Goal: Information Seeking & Learning: Learn about a topic

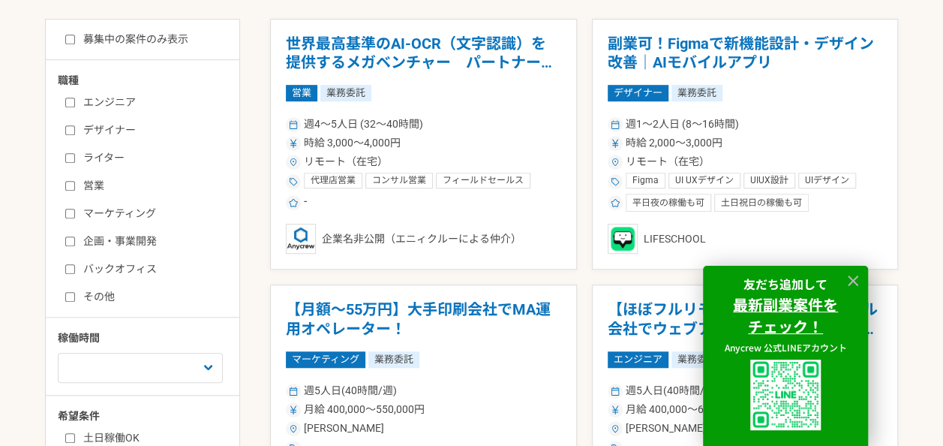
scroll to position [402, 0]
click at [110, 98] on label "エンジニア" at bounding box center [151, 102] width 173 height 16
click at [75, 98] on input "エンジニア" at bounding box center [70, 102] width 10 height 10
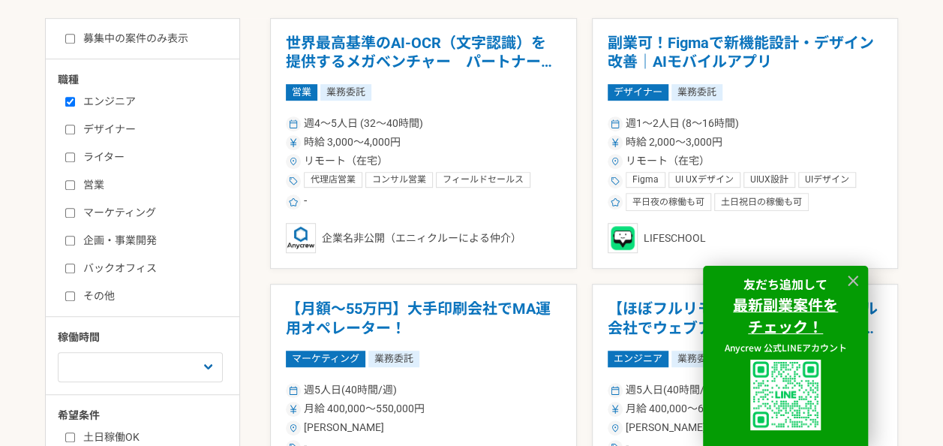
checkbox input "true"
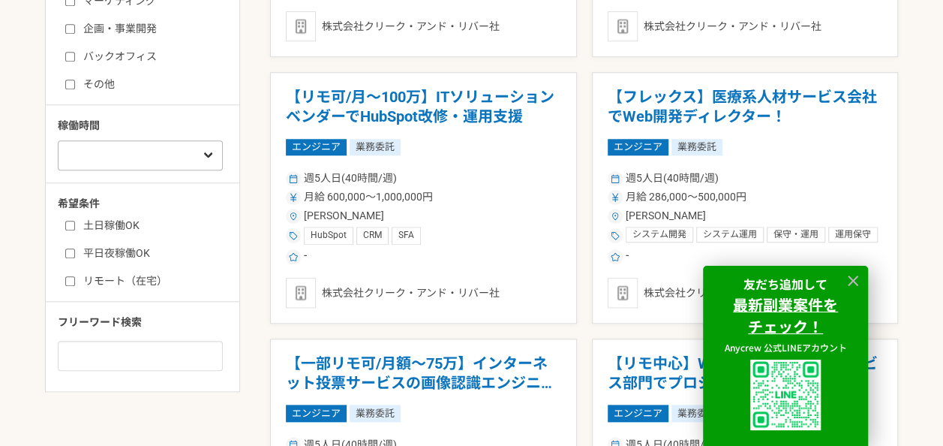
scroll to position [620, 0]
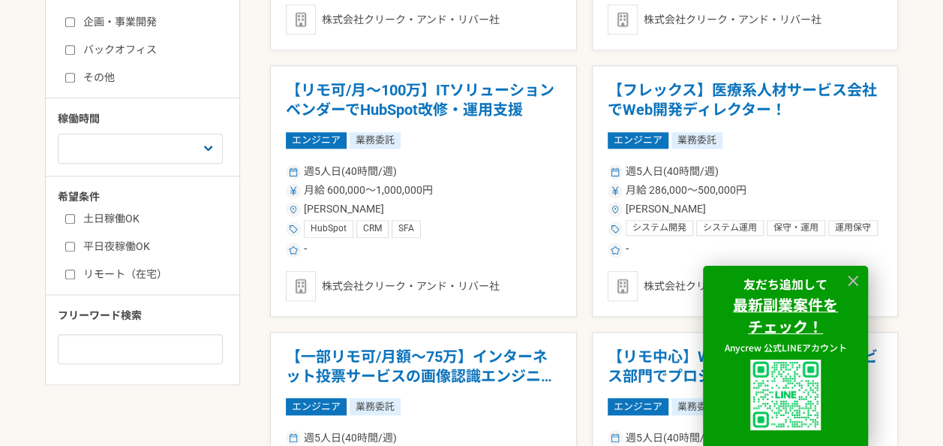
click at [107, 215] on label "土日稼働OK" at bounding box center [151, 219] width 173 height 16
click at [75, 215] on input "土日稼働OK" at bounding box center [70, 219] width 10 height 10
checkbox input "true"
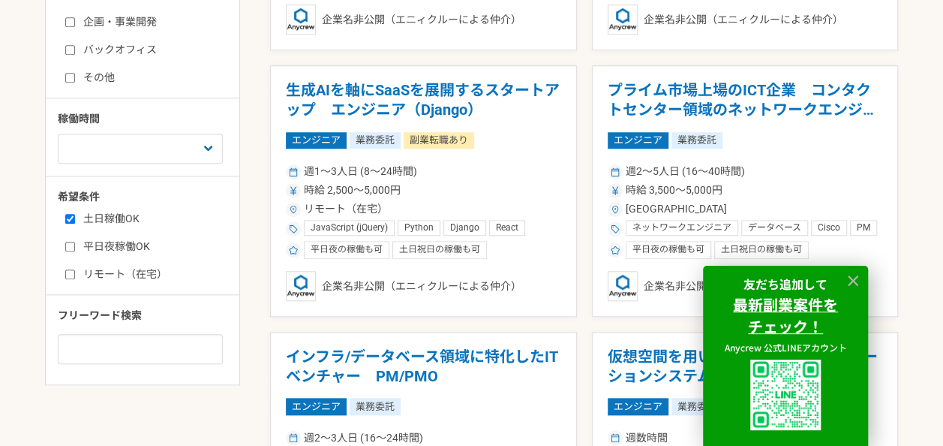
click at [105, 245] on label "平日夜稼働OK" at bounding box center [151, 247] width 173 height 16
click at [75, 245] on input "平日夜稼働OK" at bounding box center [70, 247] width 10 height 10
checkbox input "true"
click at [851, 275] on icon at bounding box center [853, 280] width 17 height 17
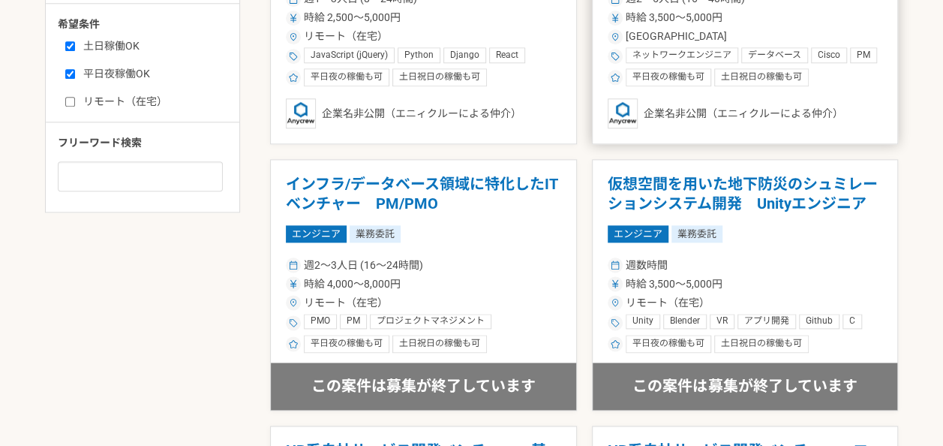
scroll to position [806, 0]
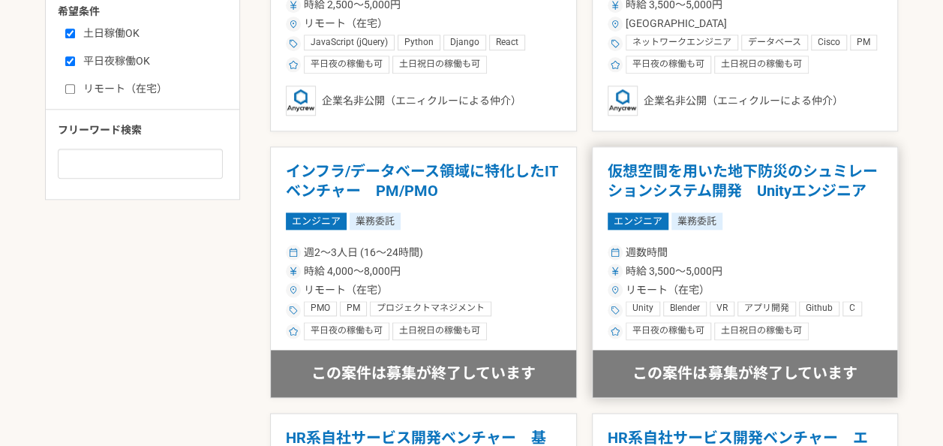
click at [669, 179] on h1 "仮想空間を用いた地下防災のシュミレーションシステム開発　Unityエンジニア" at bounding box center [745, 181] width 275 height 38
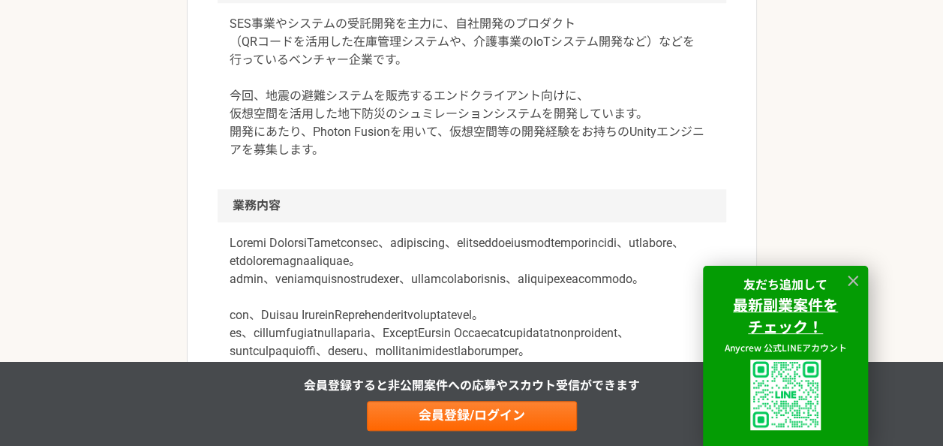
scroll to position [564, 0]
click at [852, 285] on icon at bounding box center [853, 280] width 17 height 17
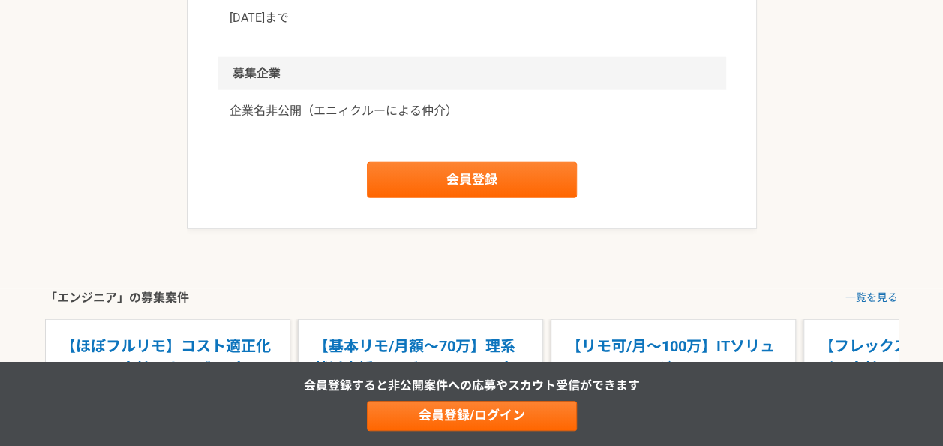
scroll to position [1899, 0]
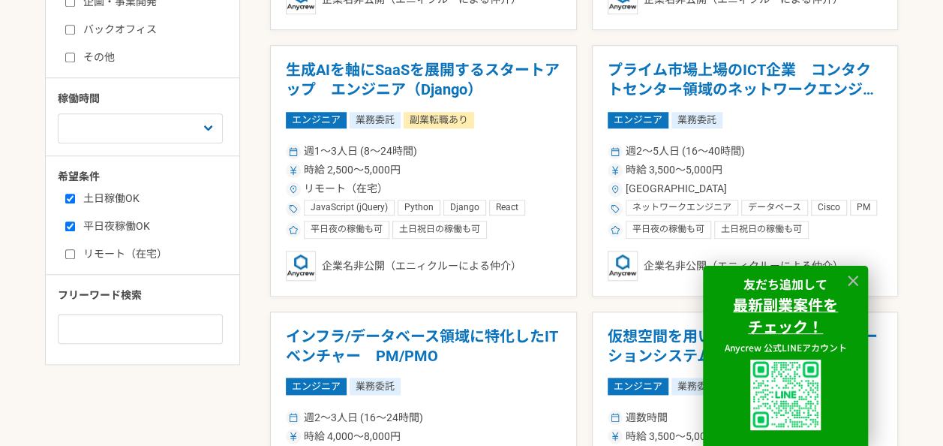
scroll to position [639, 0]
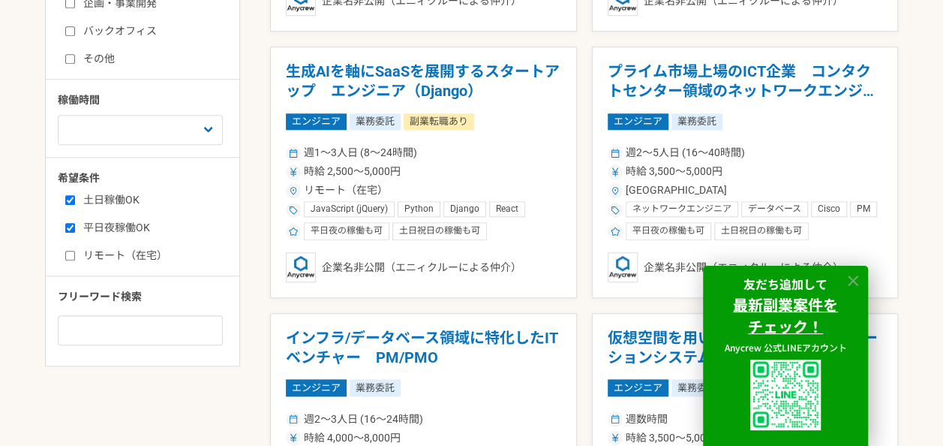
click at [848, 282] on icon at bounding box center [853, 280] width 17 height 17
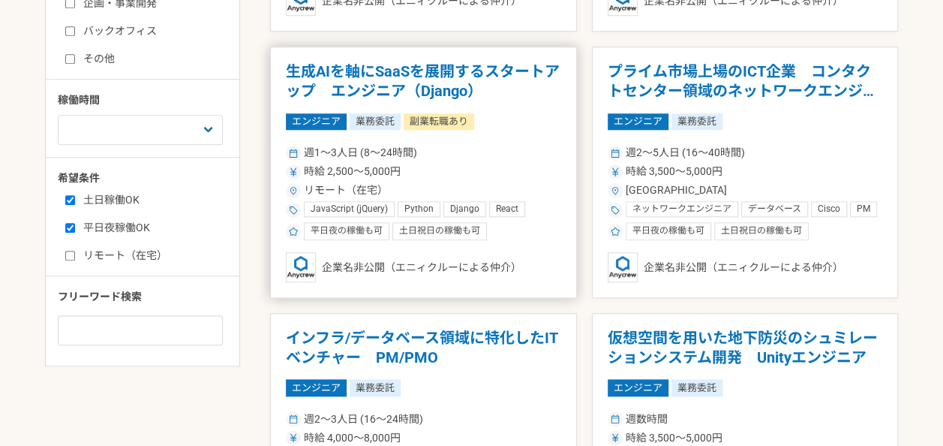
click at [519, 132] on article "生成AIを軸にSaaSを展開するスタートアップ　エンジニア（Django） エンジニア 業務委託 副業転職あり 週1〜3人日 (8〜24時間) 時給 2,50…" at bounding box center [423, 172] width 307 height 251
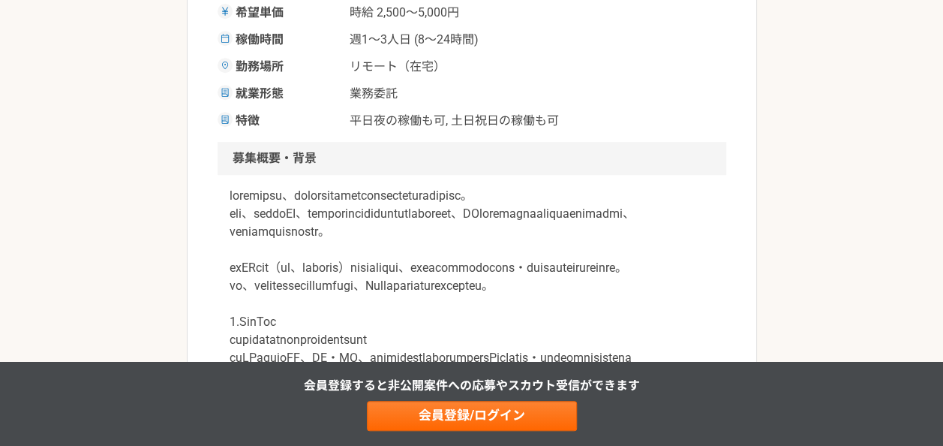
scroll to position [431, 0]
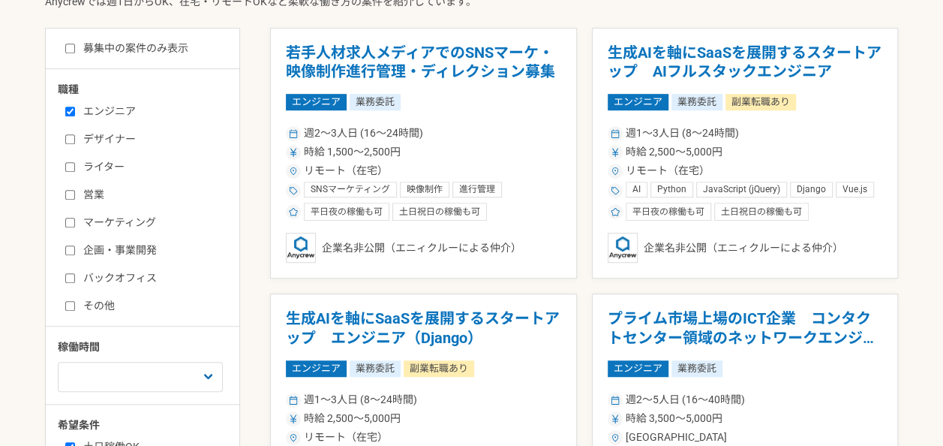
scroll to position [392, 0]
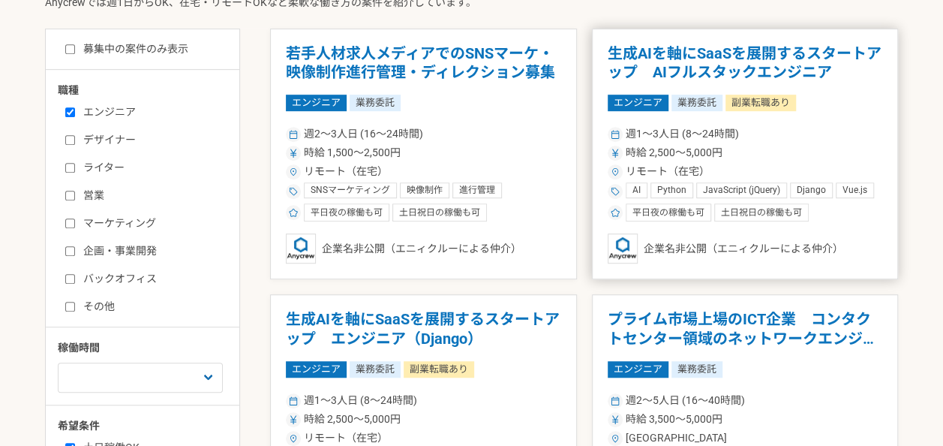
click at [797, 59] on h1 "生成AIを軸にSaaSを展開するスタートアップ　AIフルスタックエンジニア" at bounding box center [745, 63] width 275 height 38
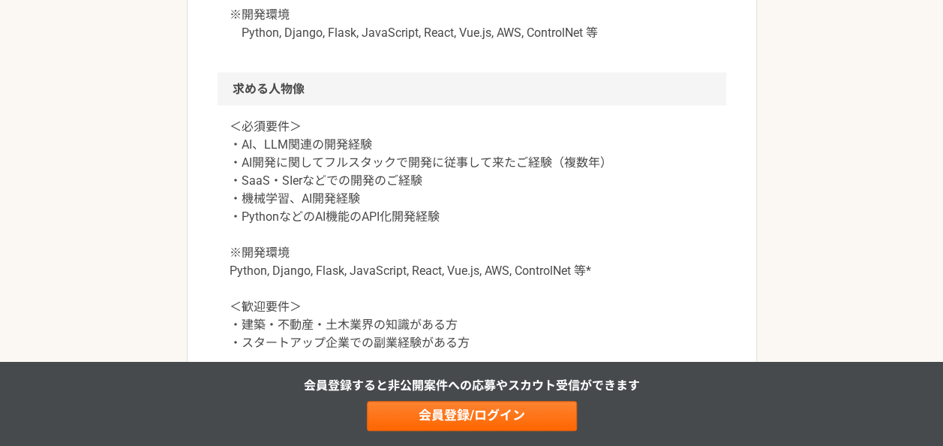
scroll to position [1351, 0]
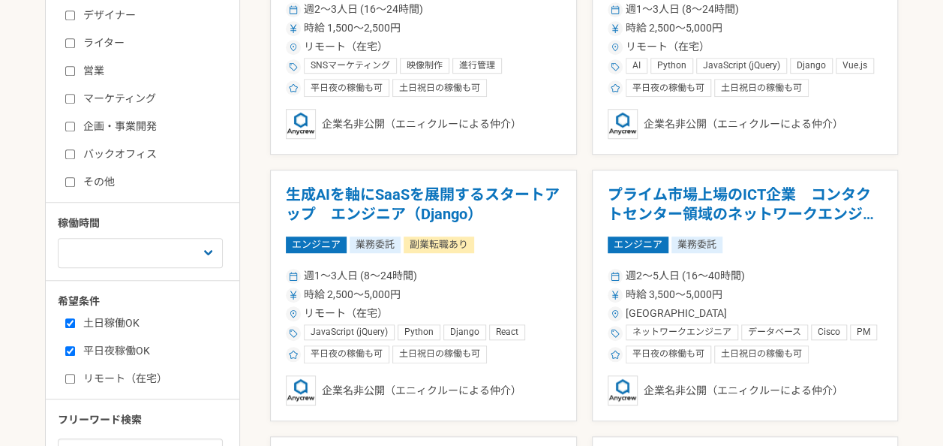
scroll to position [519, 0]
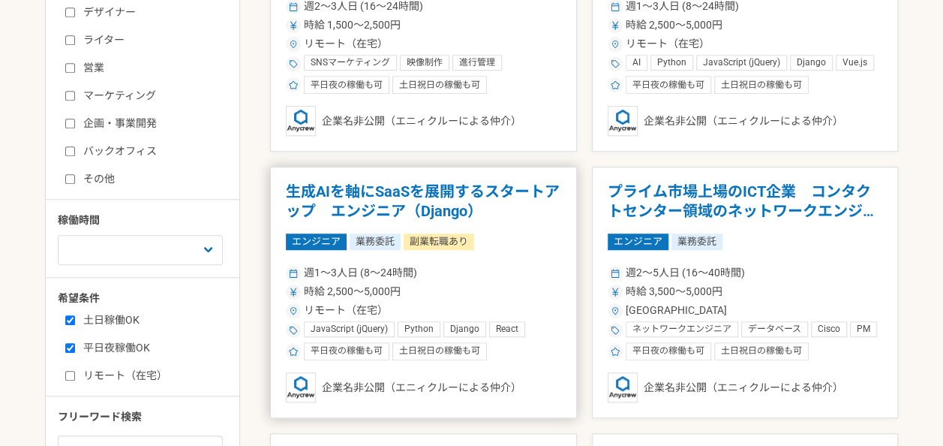
click at [471, 207] on h1 "生成AIを軸にSaaSを展開するスタートアップ　エンジニア（Django）" at bounding box center [423, 201] width 275 height 38
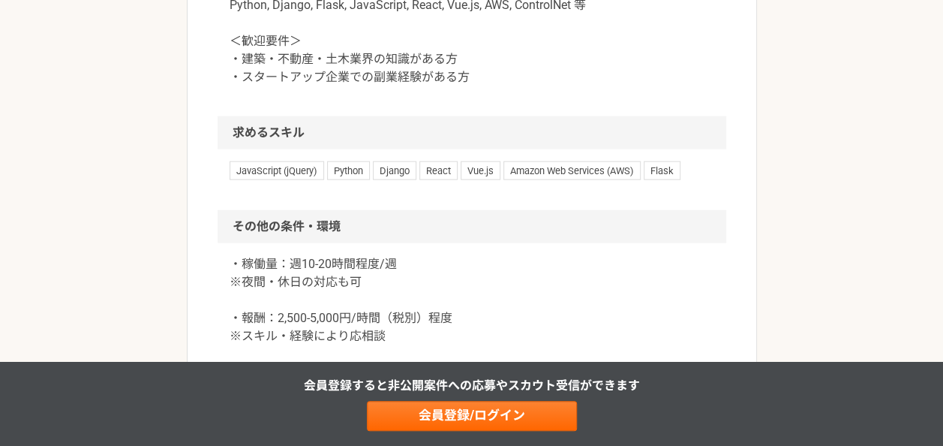
scroll to position [1743, 0]
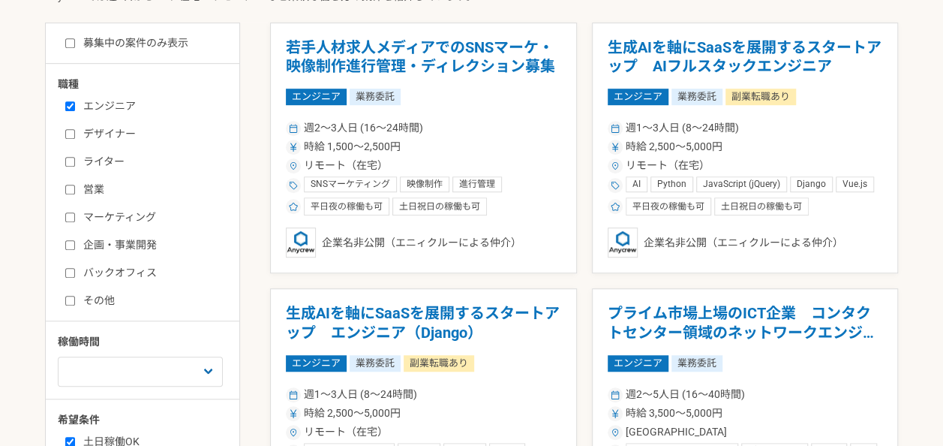
scroll to position [397, 0]
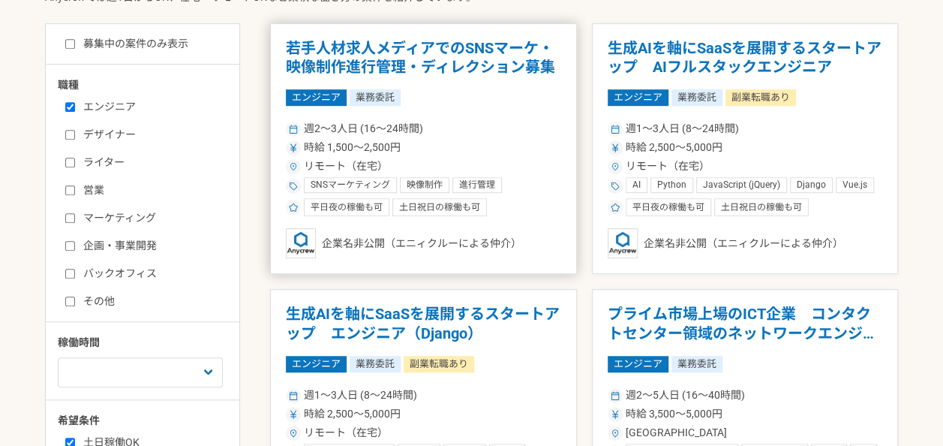
click at [443, 96] on div "エンジニア 業務委託" at bounding box center [423, 97] width 275 height 17
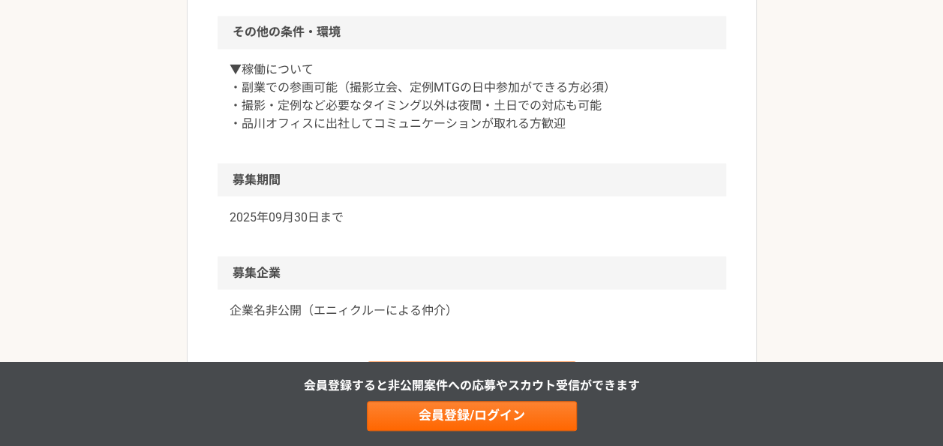
scroll to position [1281, 0]
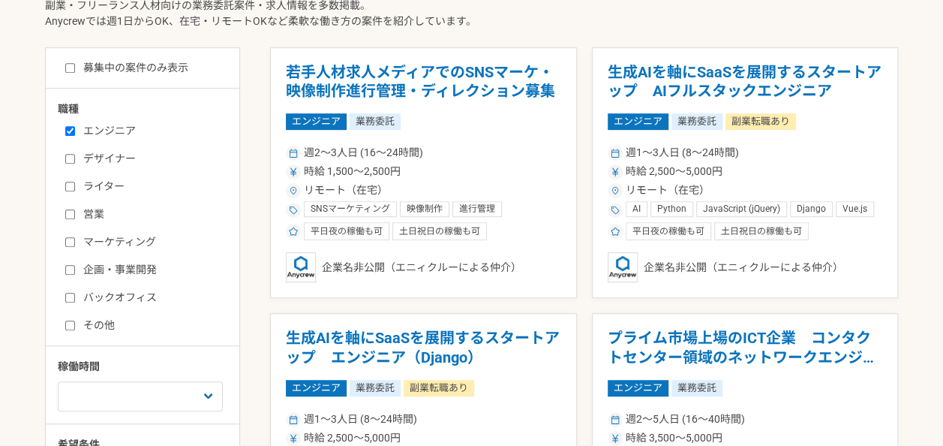
scroll to position [372, 0]
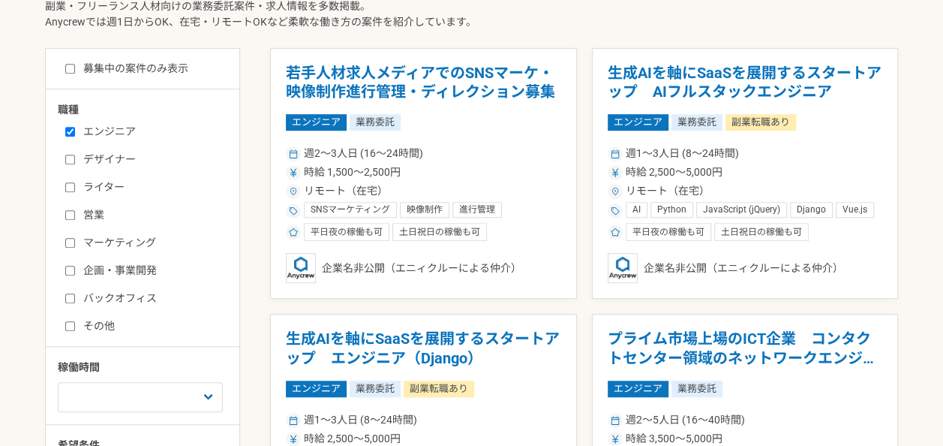
click at [139, 299] on label "バックオフィス" at bounding box center [151, 298] width 173 height 16
click at [75, 299] on input "バックオフィス" at bounding box center [70, 298] width 10 height 10
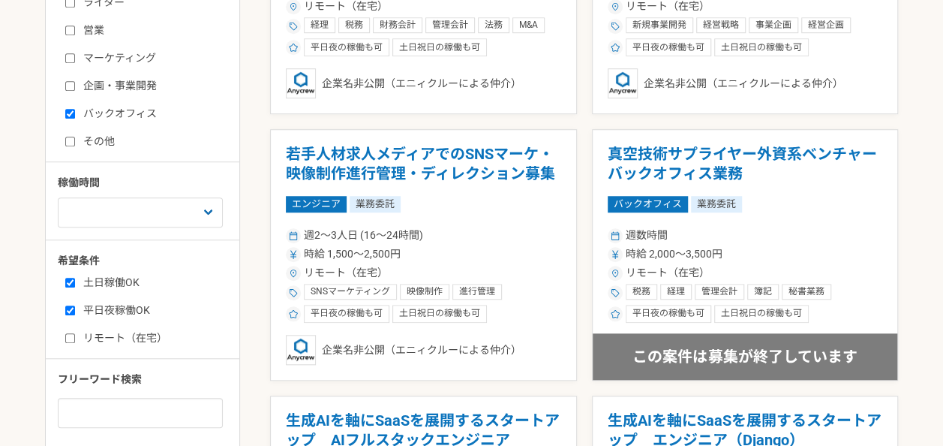
scroll to position [551, 0]
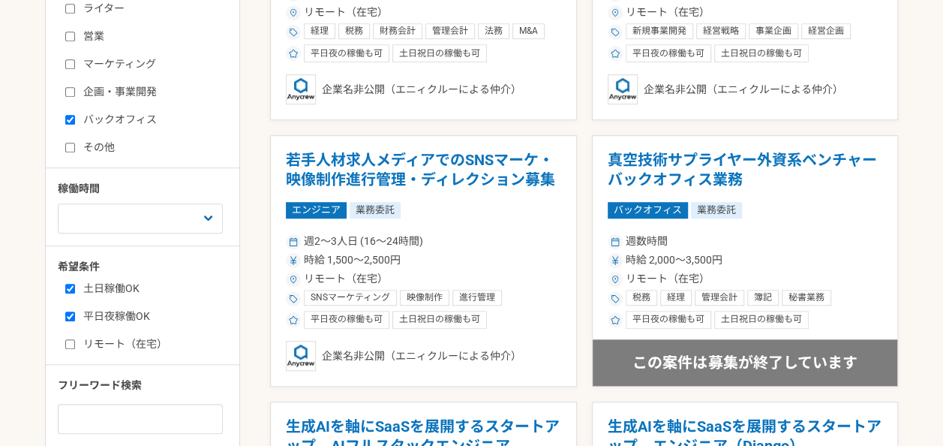
click at [135, 114] on label "バックオフィス" at bounding box center [151, 120] width 173 height 16
click at [75, 115] on input "バックオフィス" at bounding box center [70, 120] width 10 height 10
checkbox input "false"
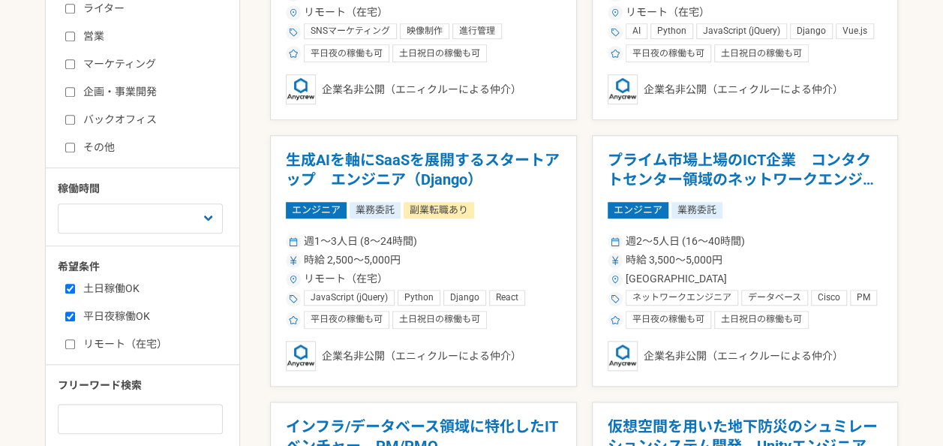
click at [128, 345] on label "リモート（在宅）" at bounding box center [151, 344] width 173 height 16
click at [75, 345] on input "リモート（在宅）" at bounding box center [70, 344] width 10 height 10
checkbox input "true"
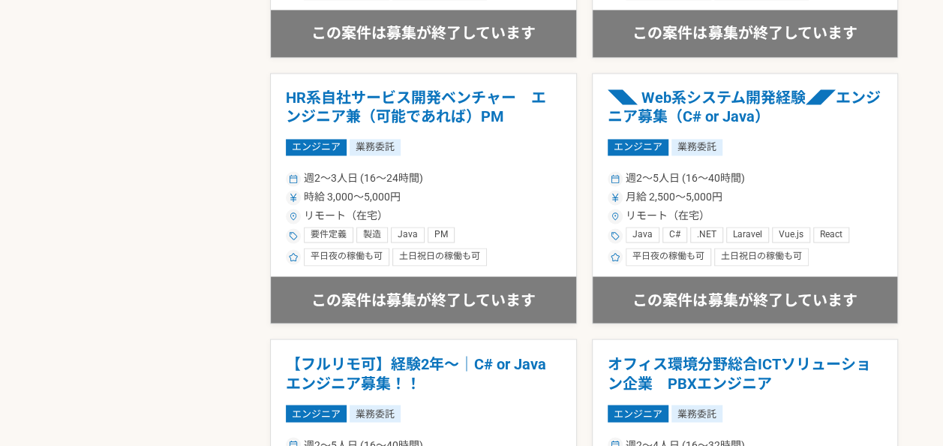
scroll to position [1145, 0]
click at [663, 90] on h1 "◥◣ Web系システム開発経験◢◤エンジニア募集（C# or Java）" at bounding box center [745, 108] width 275 height 38
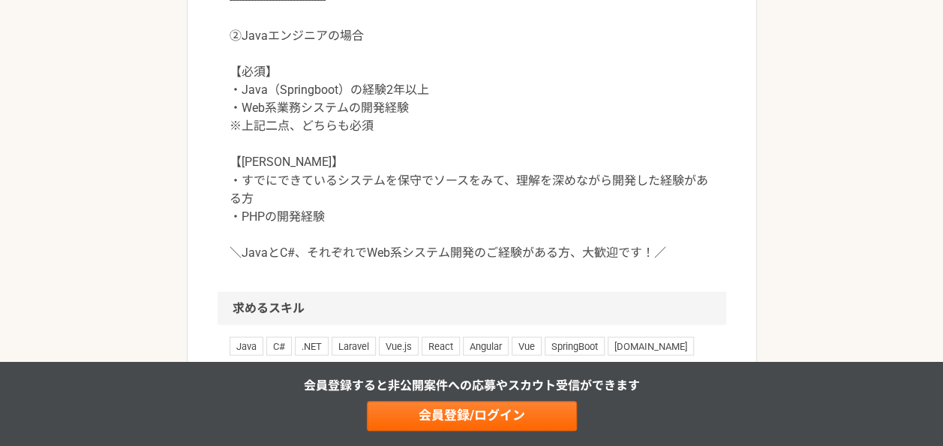
scroll to position [1242, 0]
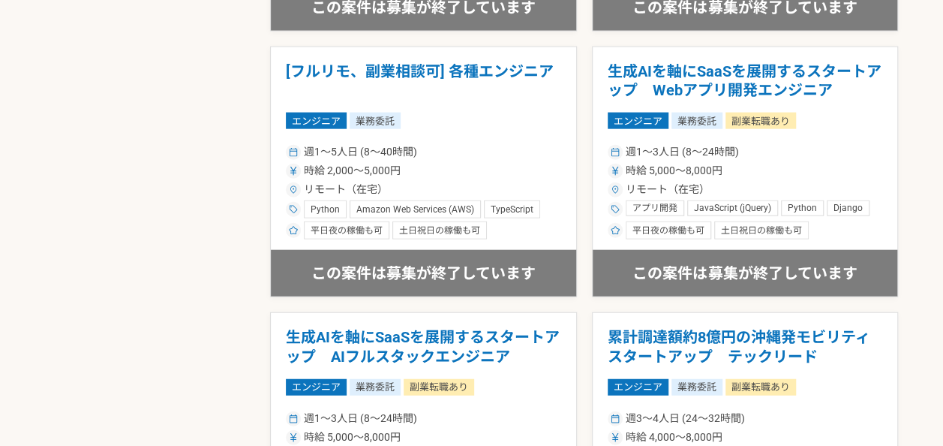
scroll to position [1703, 0]
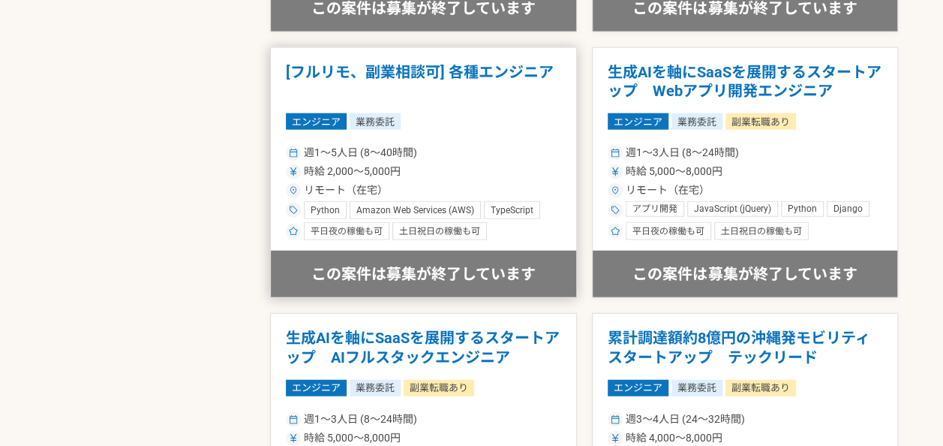
click at [471, 56] on article "[フルリモ、副業相談可] 各種エンジニア エンジニア 業務委託 週1〜5人日 (8〜40時間) 時給 2,000〜5,000円 リモート（在宅） Python…" at bounding box center [423, 172] width 307 height 251
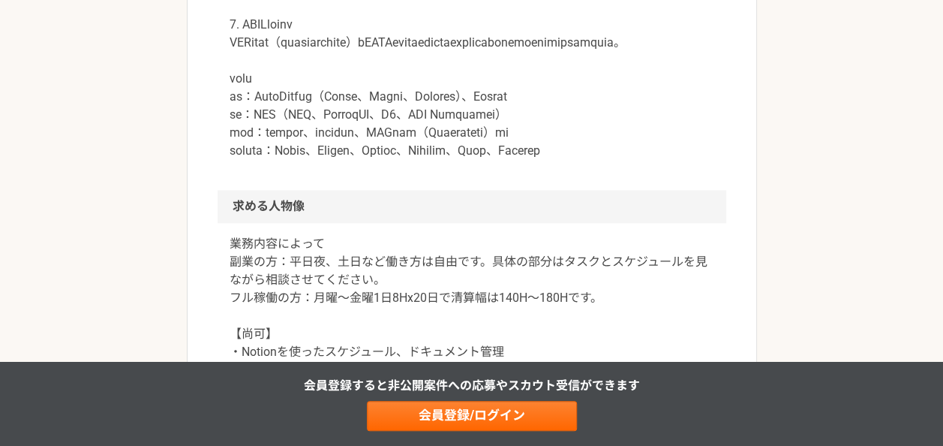
scroll to position [900, 0]
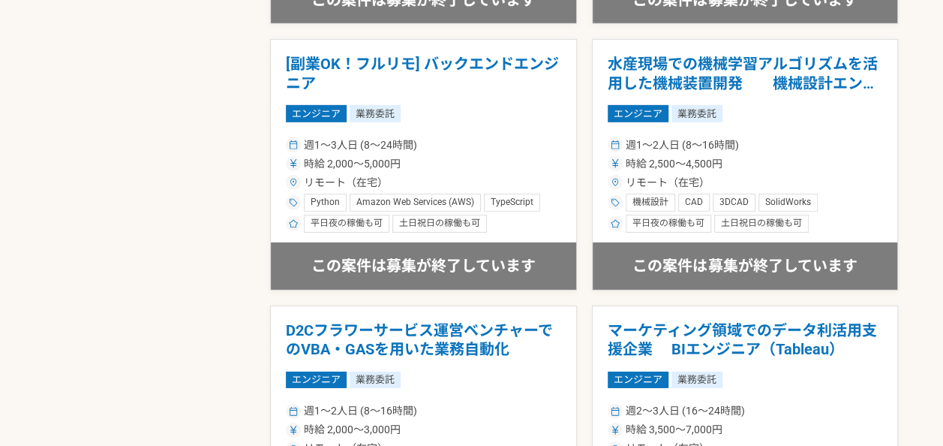
scroll to position [2242, 0]
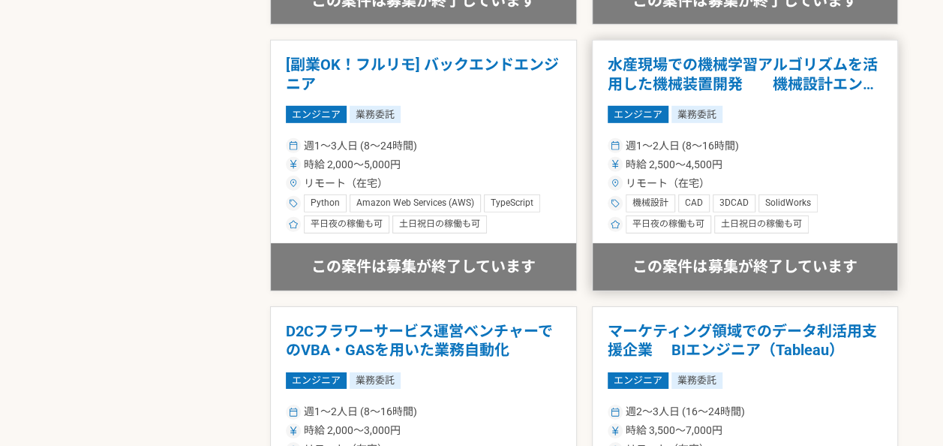
click at [680, 65] on h1 "水産現場での機械学習アルゴリズムを活用した機械装置開発　　機械設計エンジニア" at bounding box center [745, 75] width 275 height 38
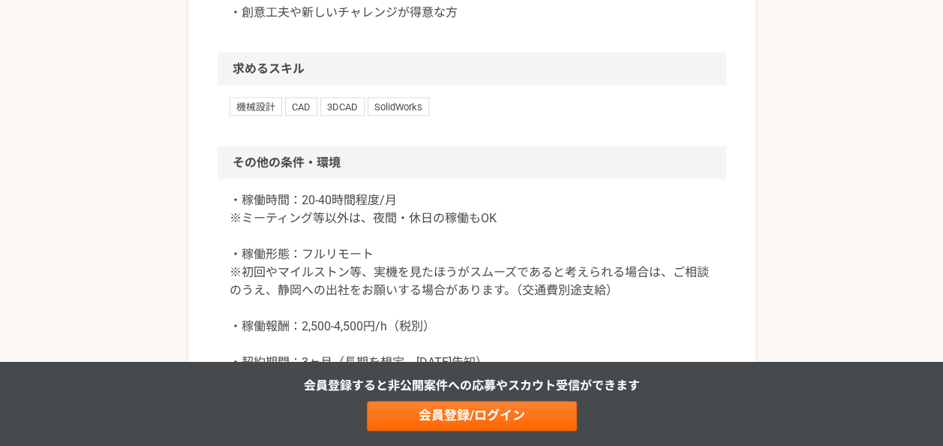
scroll to position [1373, 0]
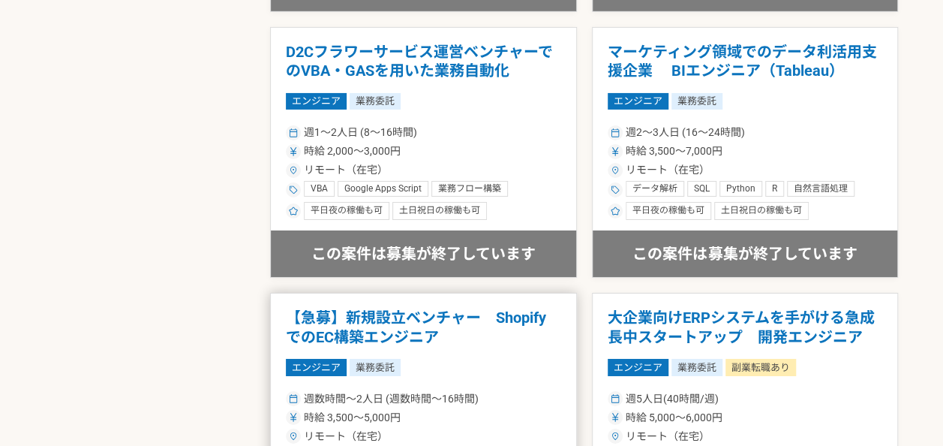
scroll to position [2522, 0]
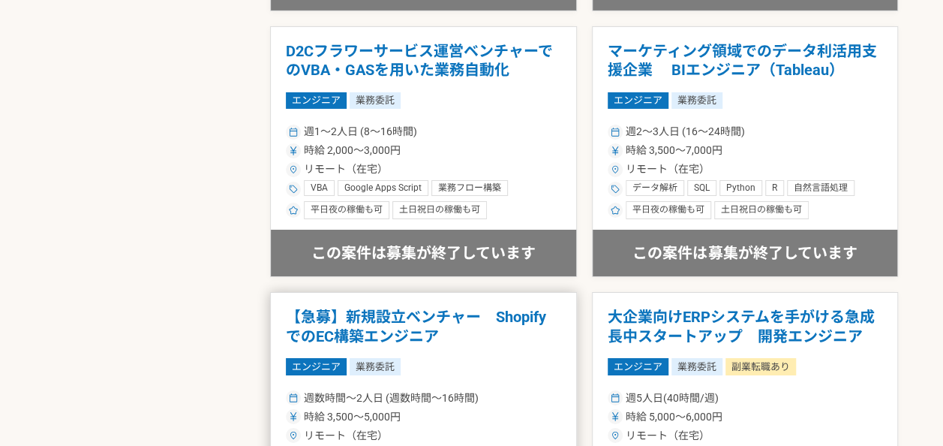
click at [497, 296] on article "【急募】新規設立ベンチャー　ShopifyでのEC構築エンジニア エンジニア 業務委託 週数時間〜2人日 (週数時間〜16時間) 時給 3,500〜5,000…" at bounding box center [423, 417] width 307 height 251
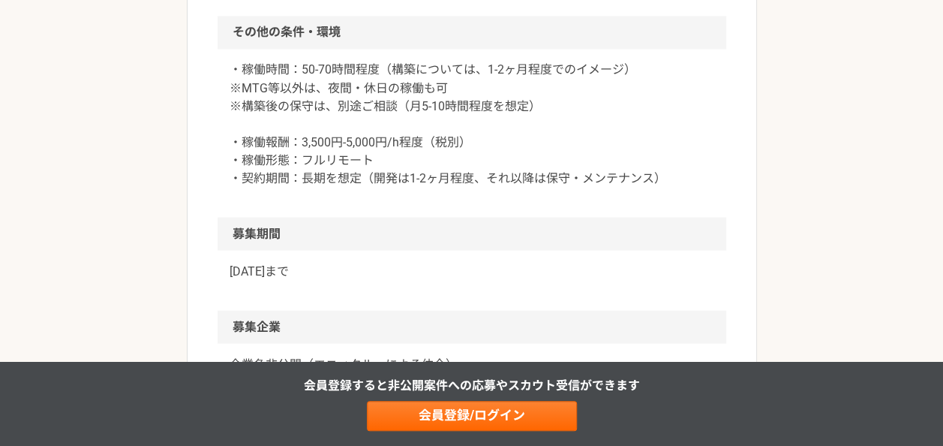
scroll to position [1333, 0]
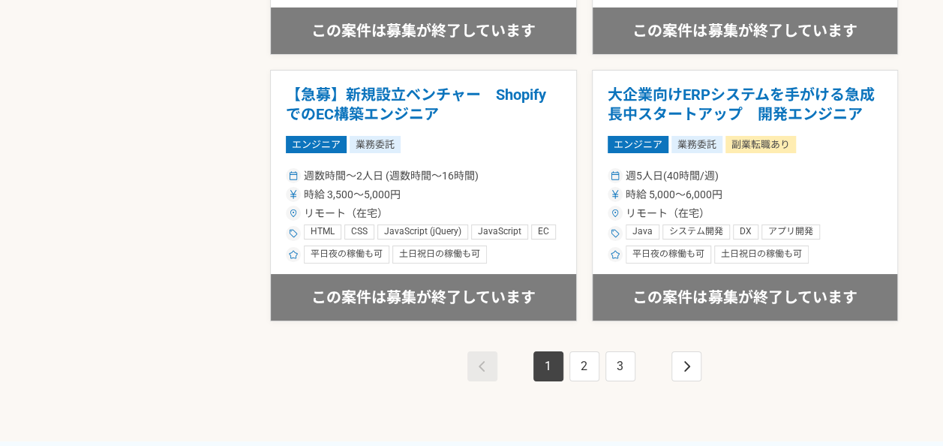
scroll to position [2741, 0]
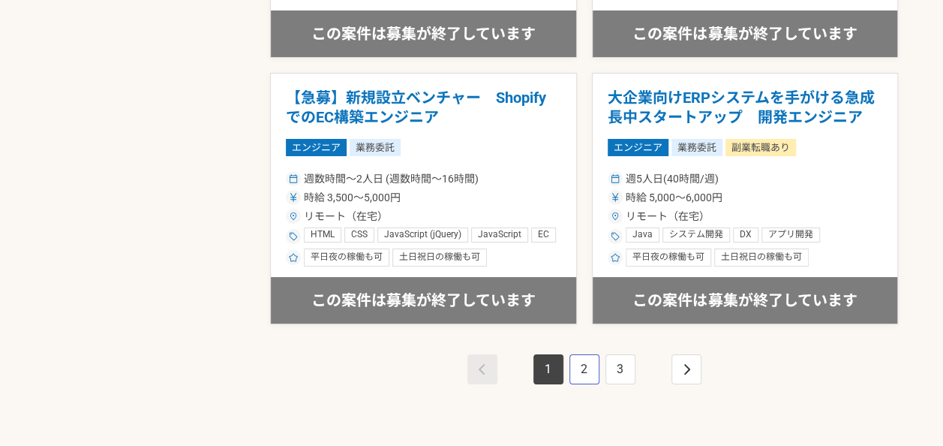
click at [580, 376] on link "2" at bounding box center [584, 369] width 30 height 30
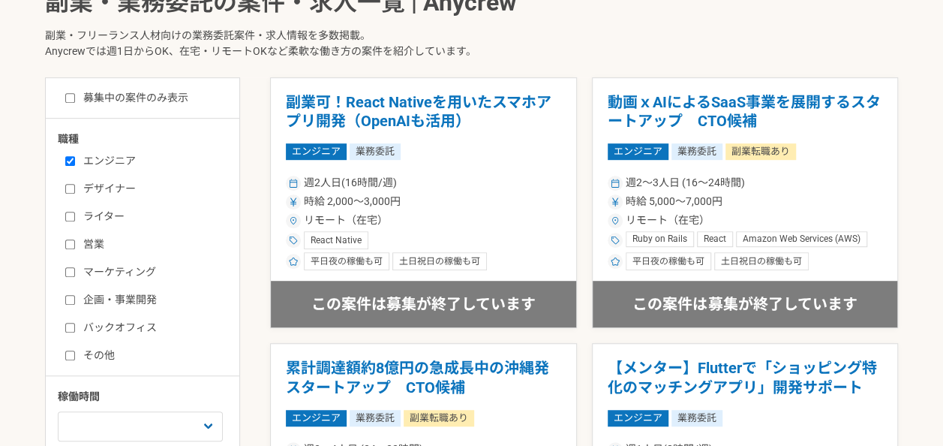
scroll to position [338, 0]
